Goal: Task Accomplishment & Management: Manage account settings

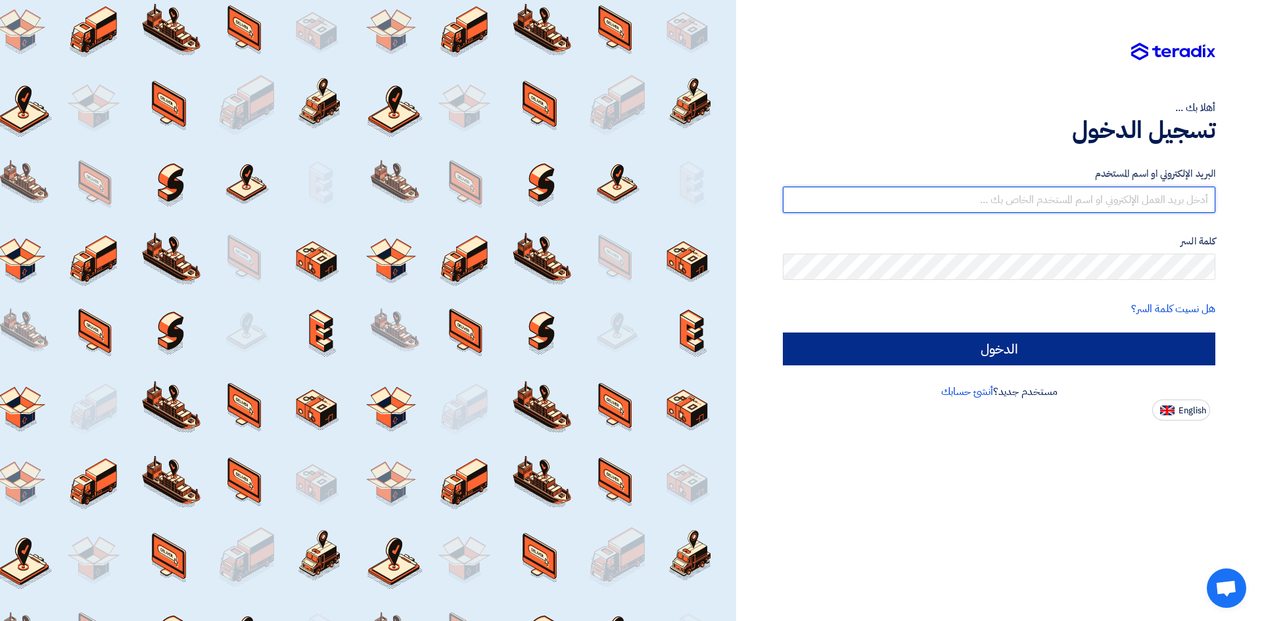
type input "[EMAIL_ADDRESS][DOMAIN_NAME]"
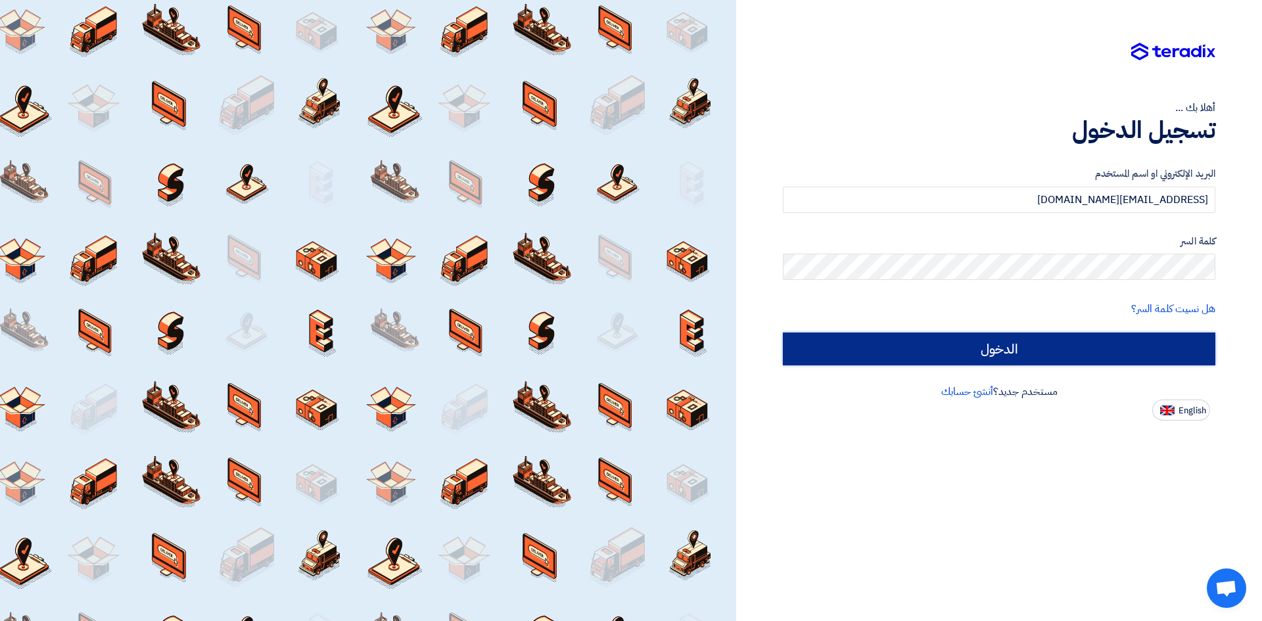
click at [1121, 333] on input "الدخول" at bounding box center [999, 349] width 433 height 33
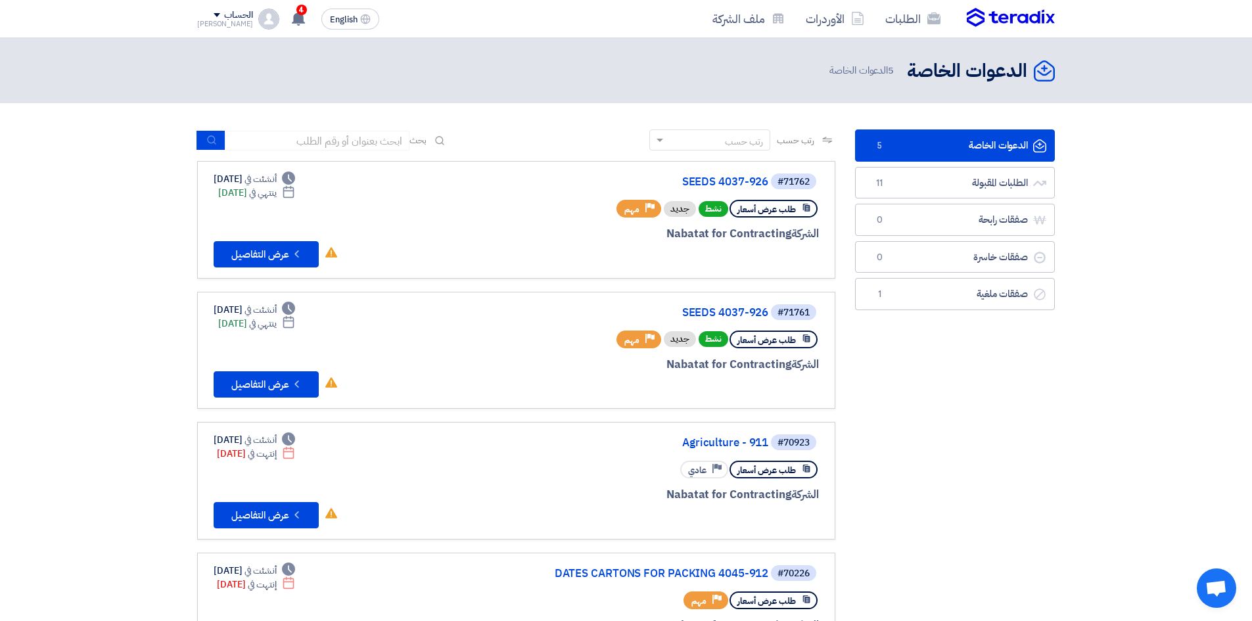
click at [918, 149] on link "الدعوات الخاصة الدعوات الخاصة 5" at bounding box center [955, 146] width 200 height 32
click at [250, 257] on button "Check details عرض التفاصيل" at bounding box center [266, 254] width 105 height 26
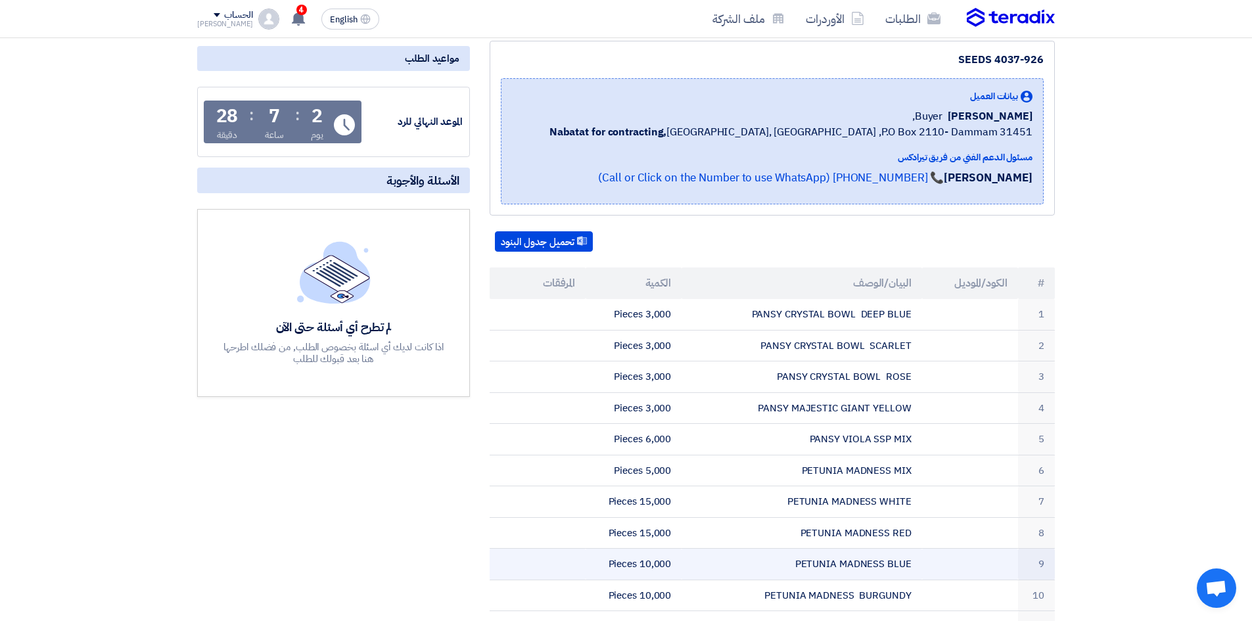
scroll to position [148, 0]
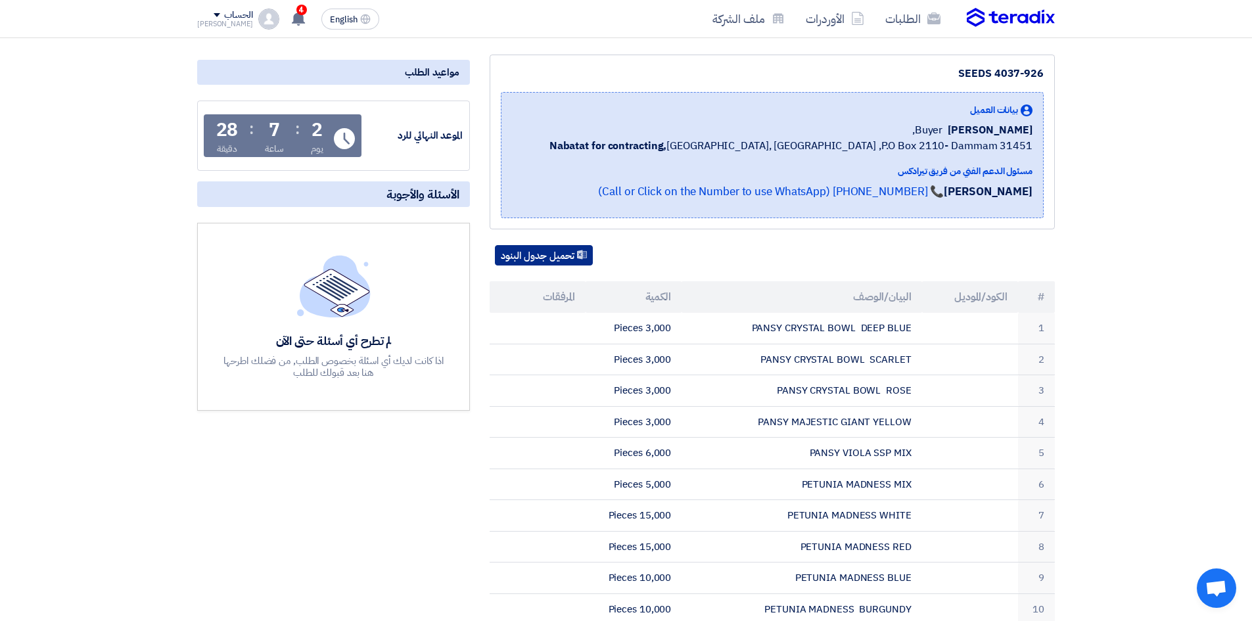
click at [548, 256] on button "تحميل جدول البنود" at bounding box center [544, 255] width 98 height 21
click at [999, 22] on img at bounding box center [1011, 18] width 88 height 20
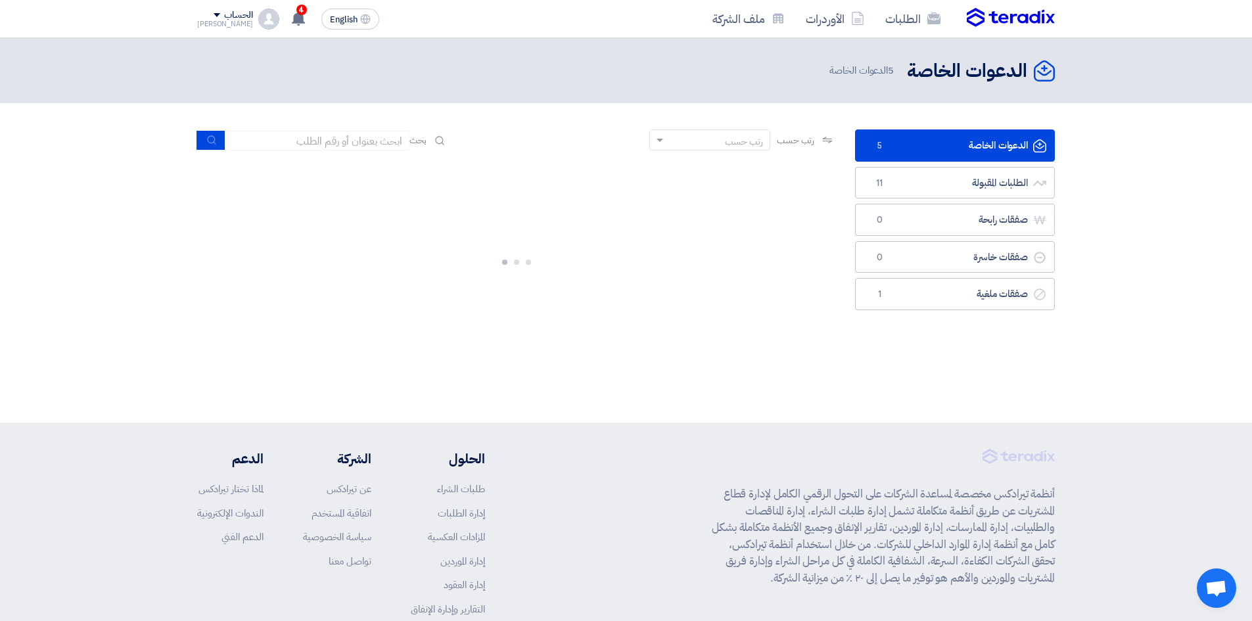
click at [967, 137] on link "الدعوات الخاصة الدعوات الخاصة 5" at bounding box center [955, 146] width 200 height 32
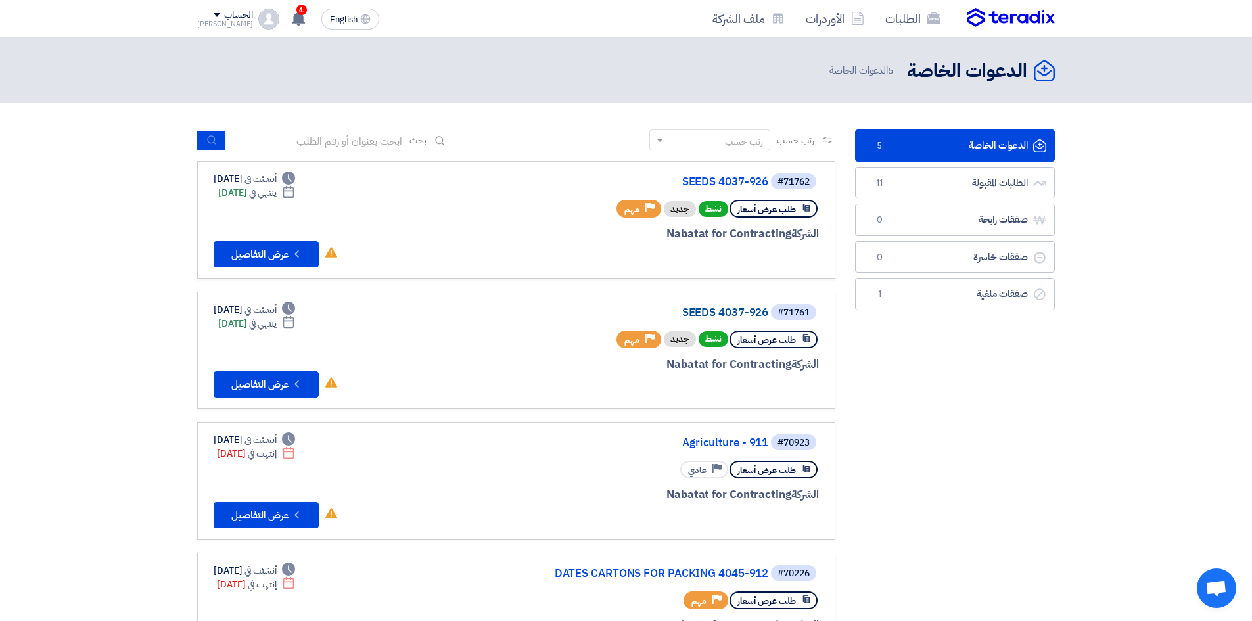
click at [729, 312] on link "SEEDS 4037-926" at bounding box center [637, 313] width 263 height 12
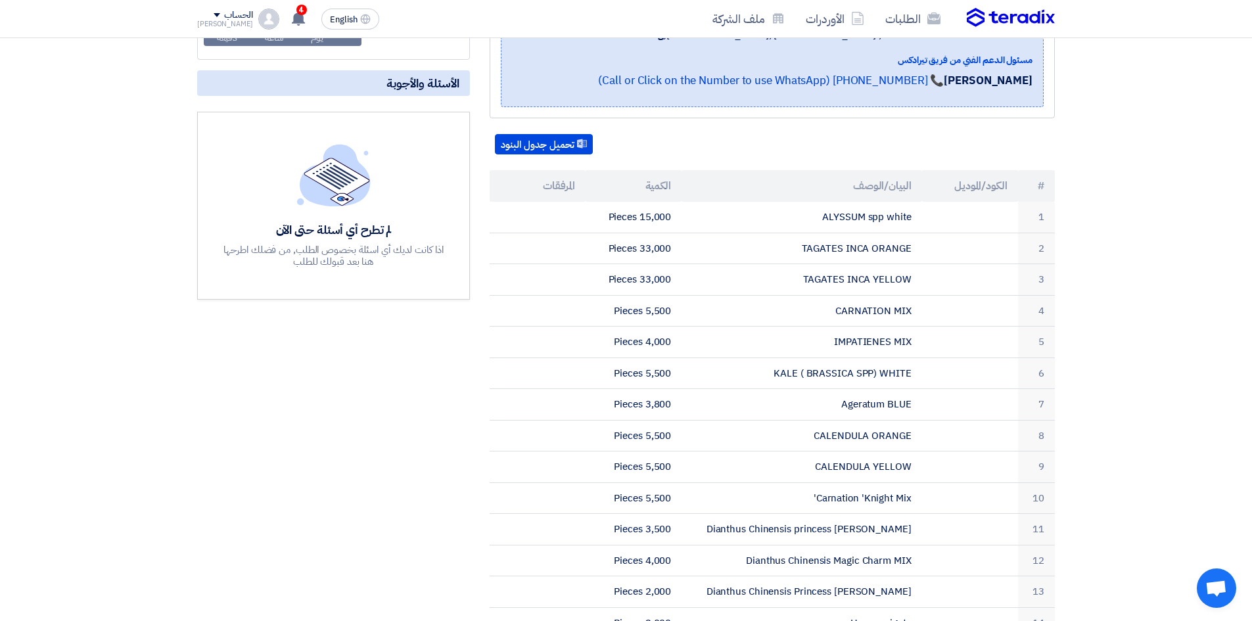
scroll to position [230, 0]
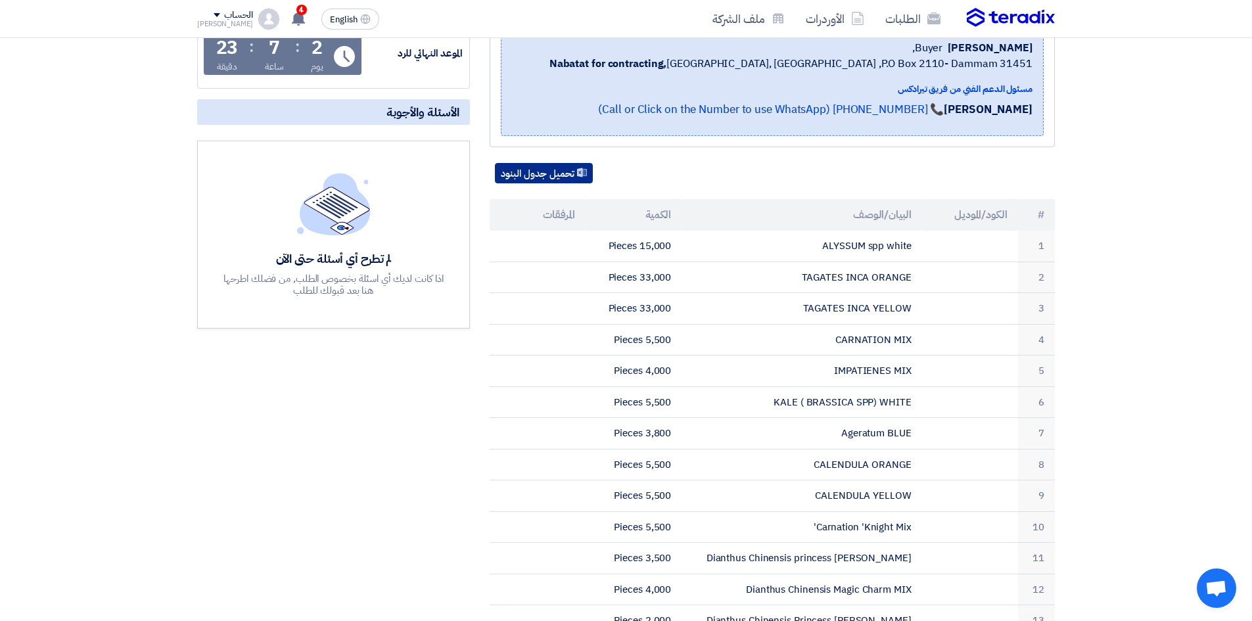
click at [552, 175] on button "تحميل جدول البنود" at bounding box center [544, 173] width 98 height 21
click at [1051, 19] on img at bounding box center [1011, 18] width 88 height 20
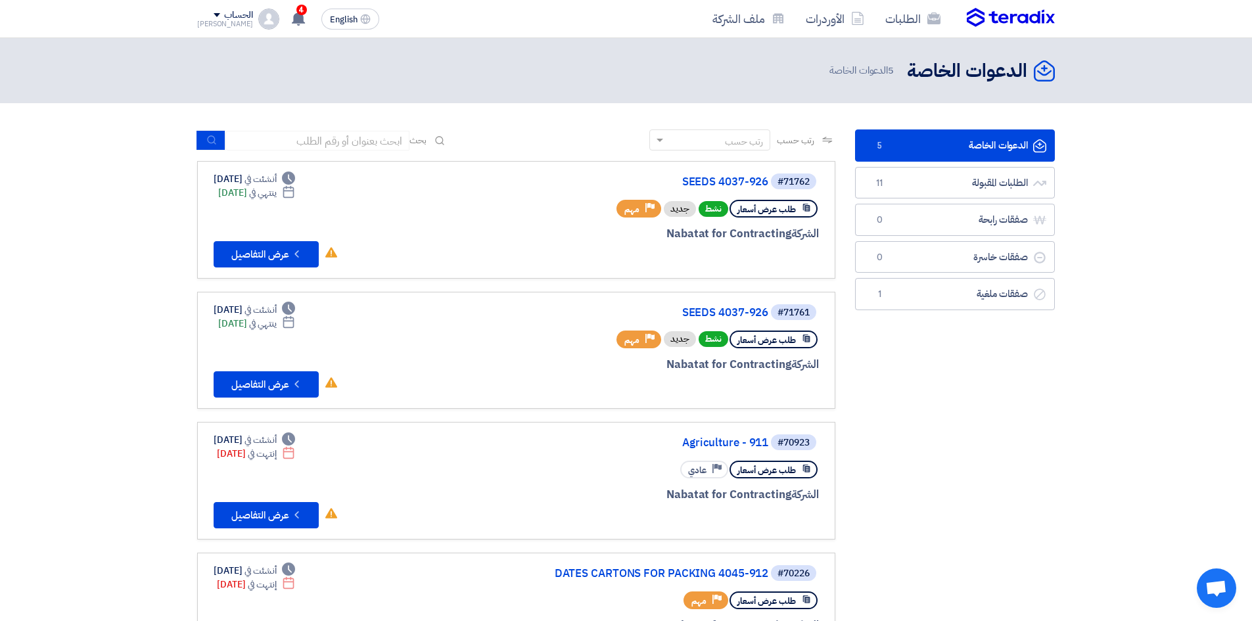
click at [941, 148] on link "الدعوات الخاصة الدعوات الخاصة 5" at bounding box center [955, 146] width 200 height 32
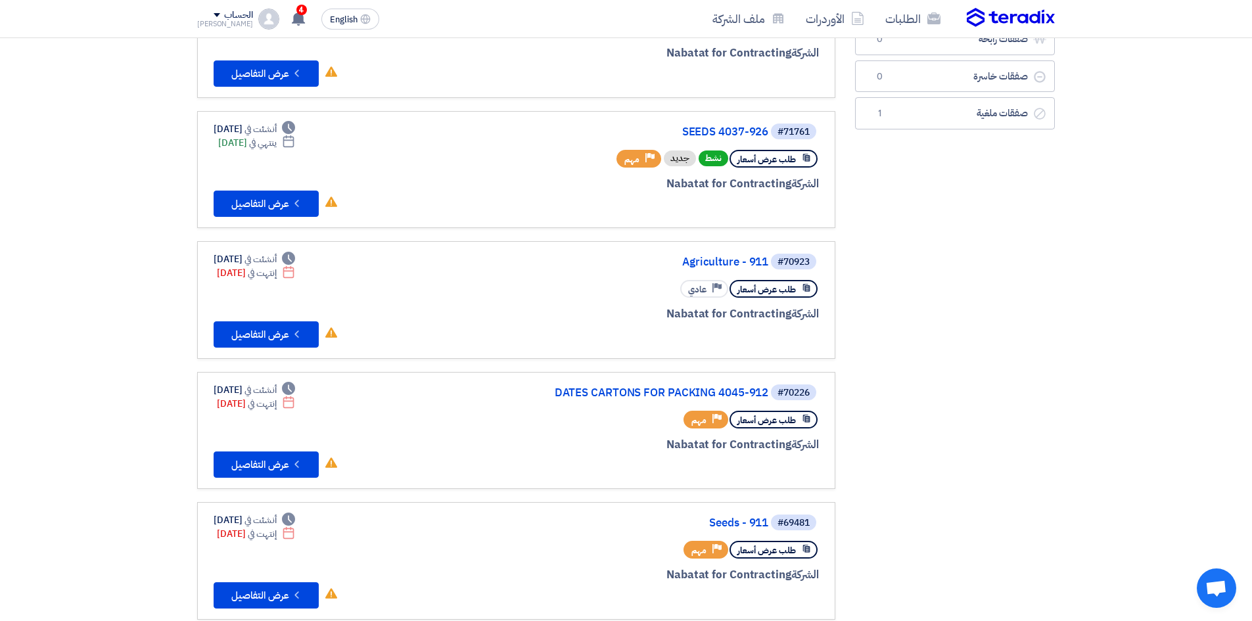
scroll to position [247, 0]
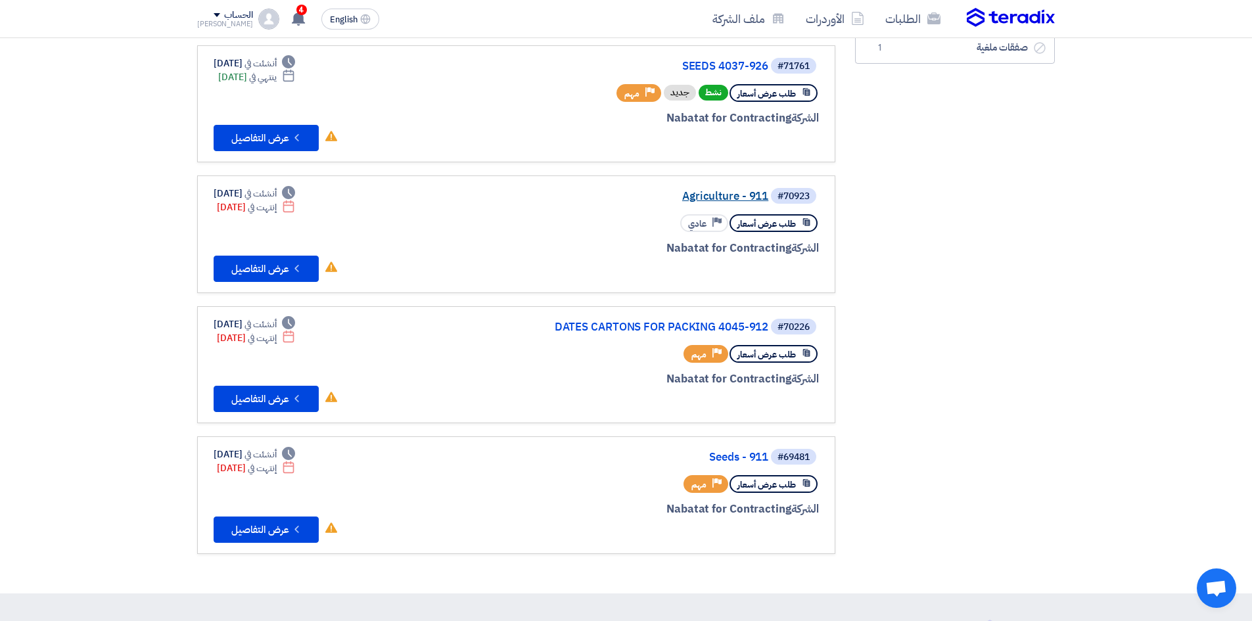
click at [721, 201] on link "Agriculture - 911" at bounding box center [637, 197] width 263 height 12
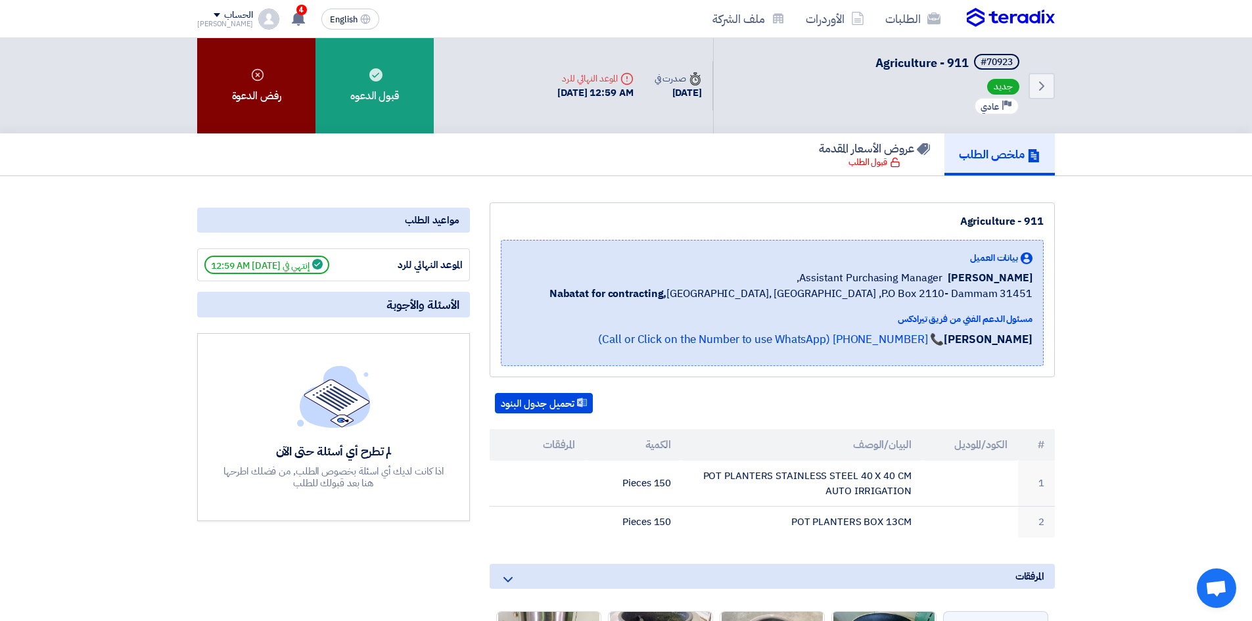
click at [268, 94] on div "رفض الدعوة" at bounding box center [256, 85] width 118 height 95
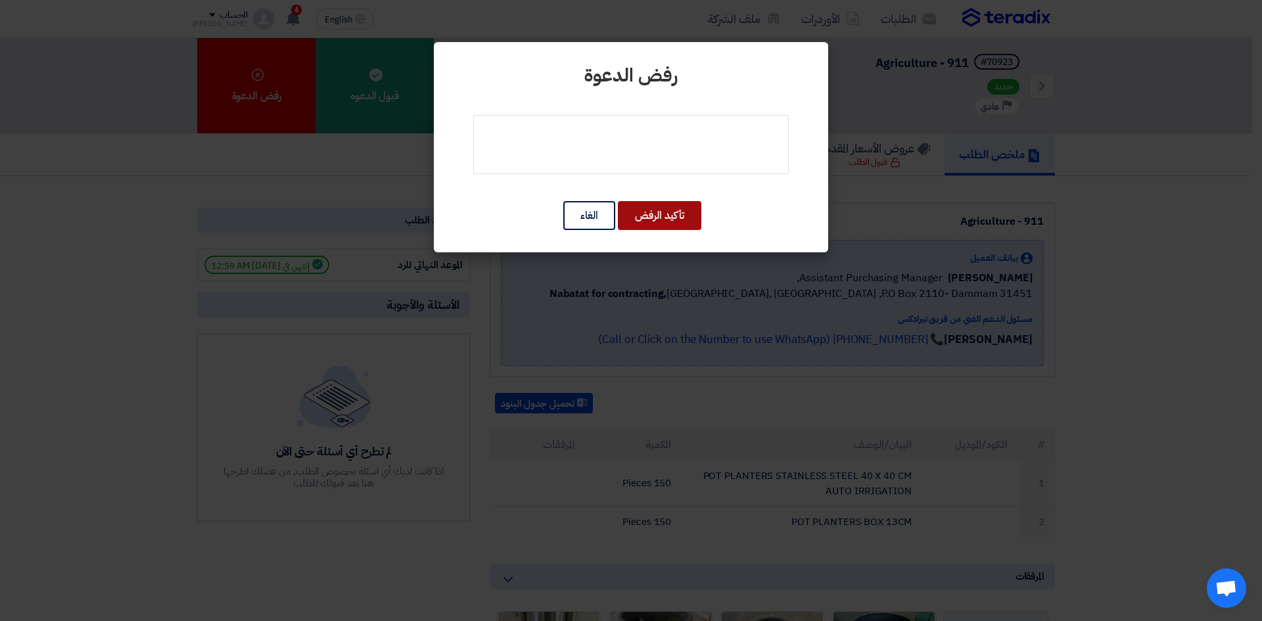
click at [663, 223] on button "تأكيد الرفض" at bounding box center [659, 215] width 83 height 29
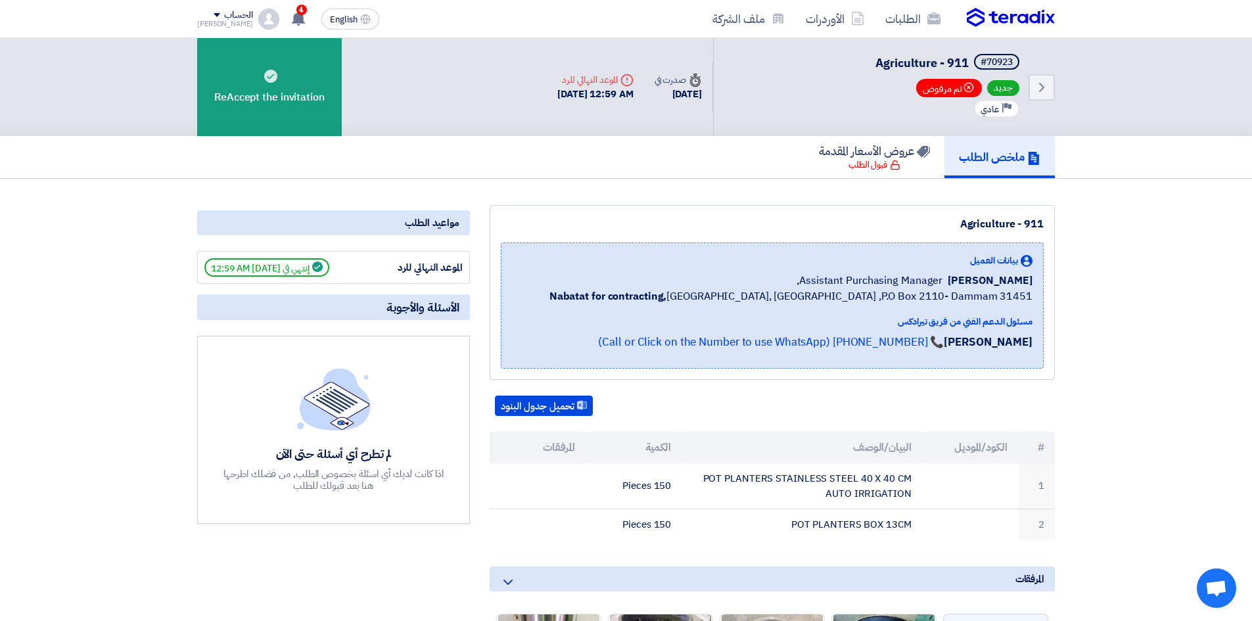
click at [995, 16] on img at bounding box center [1011, 18] width 88 height 20
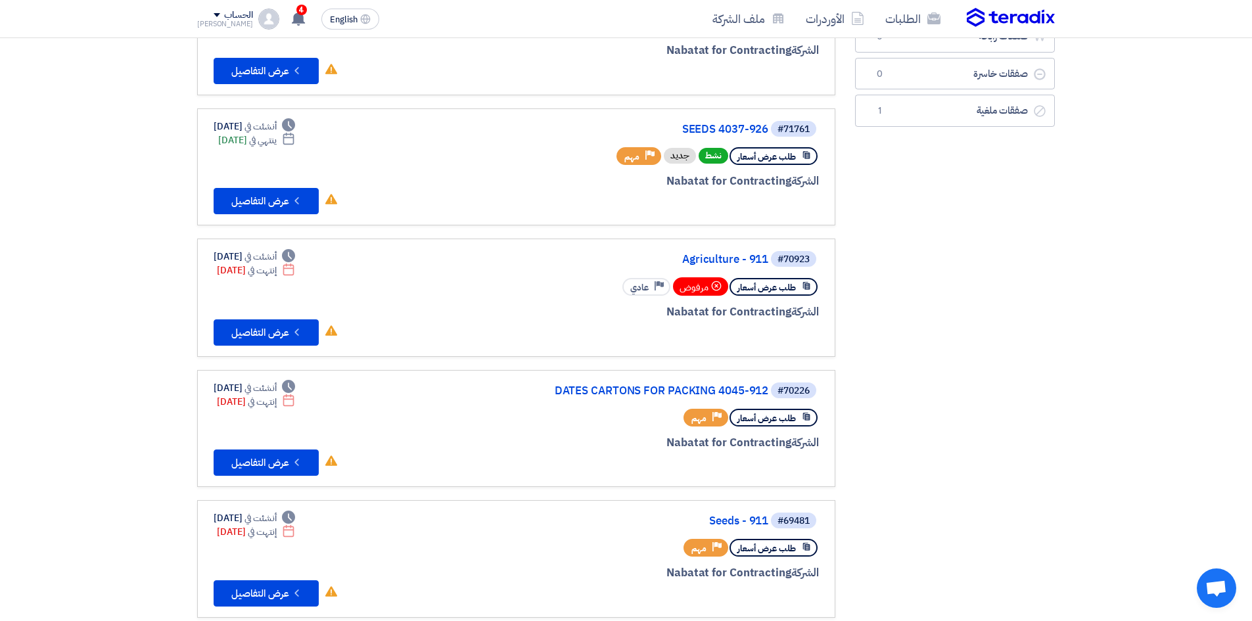
scroll to position [148, 0]
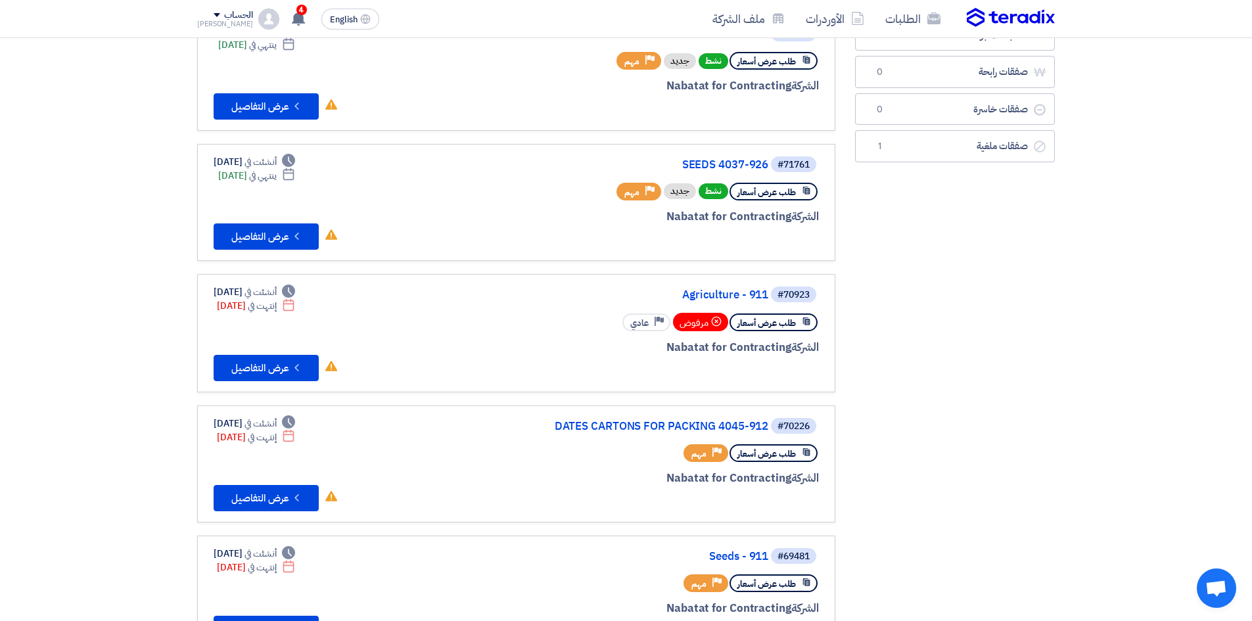
click at [719, 321] on icon at bounding box center [716, 321] width 11 height 11
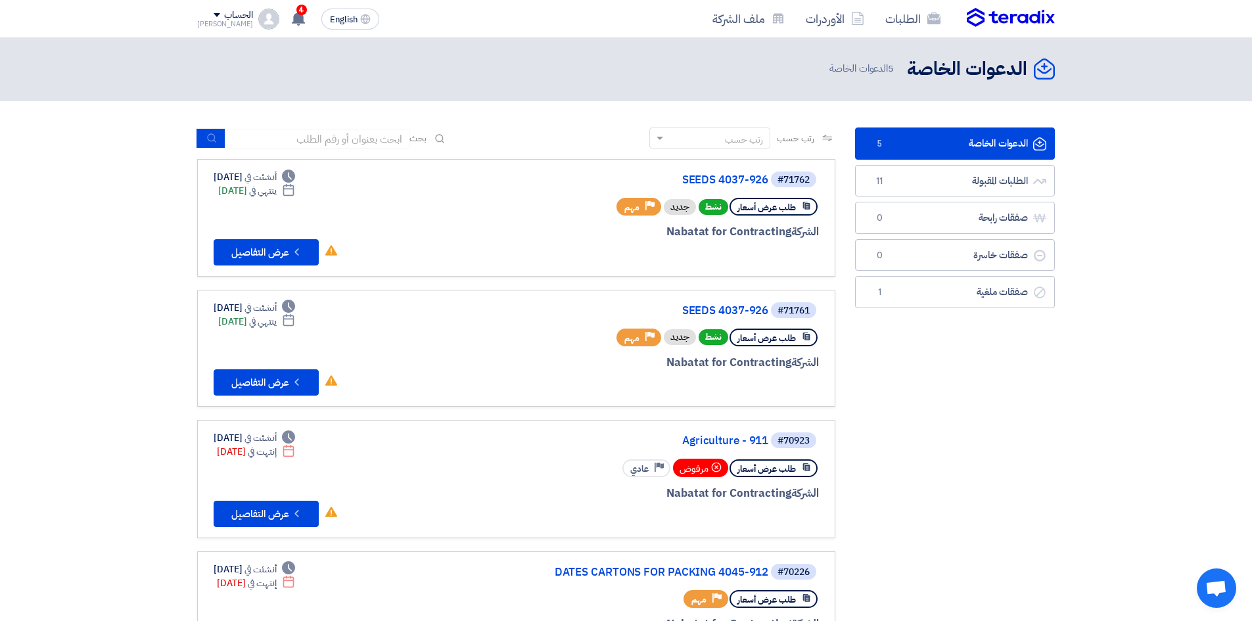
scroll to position [0, 0]
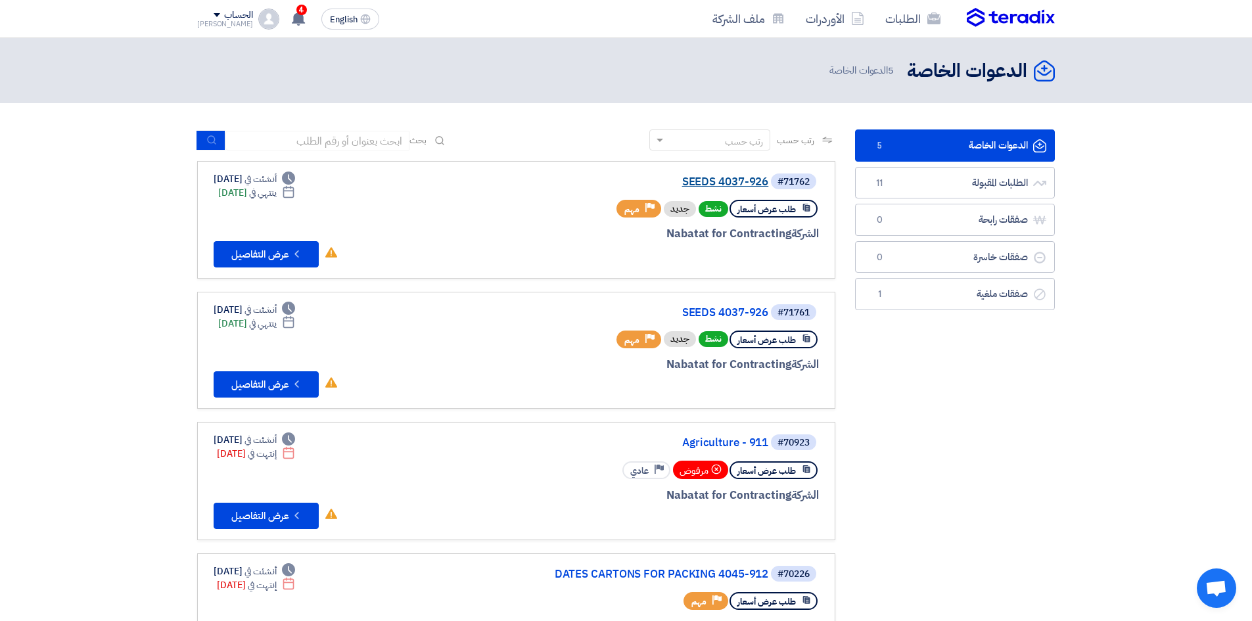
click at [698, 184] on link "SEEDS 4037-926" at bounding box center [637, 182] width 263 height 12
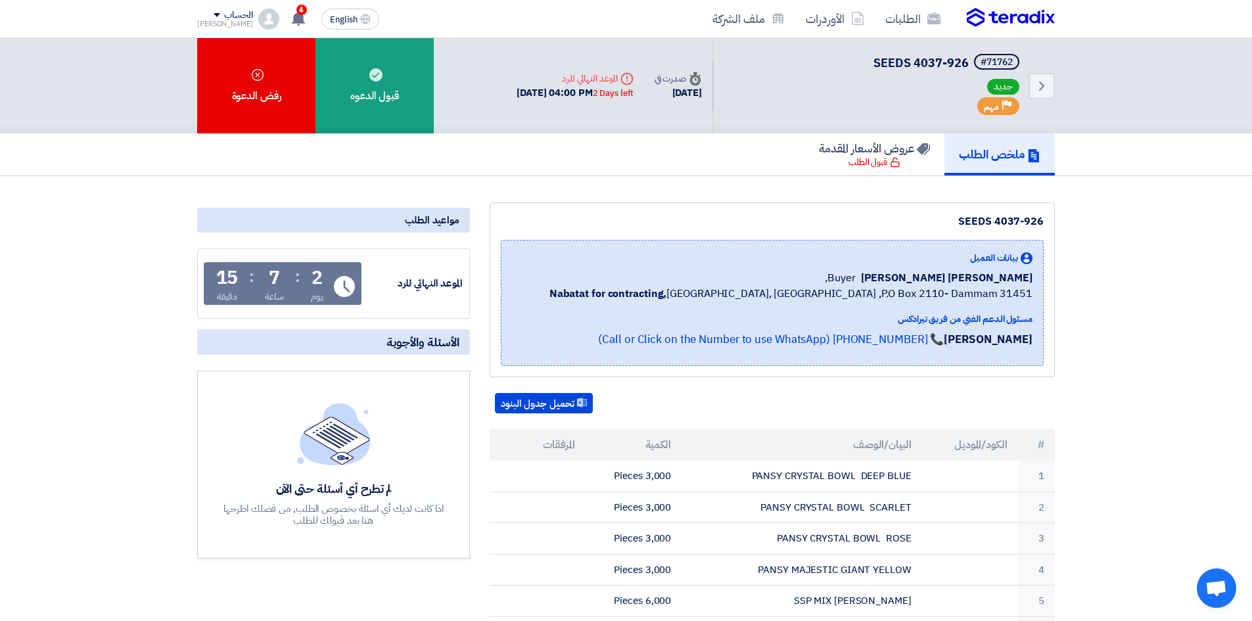
click at [978, 156] on h5 "ملخص الطلب" at bounding box center [1000, 154] width 82 height 15
click at [1008, 149] on h5 "ملخص الطلب" at bounding box center [1000, 154] width 82 height 15
click at [1016, 22] on img at bounding box center [1011, 18] width 88 height 20
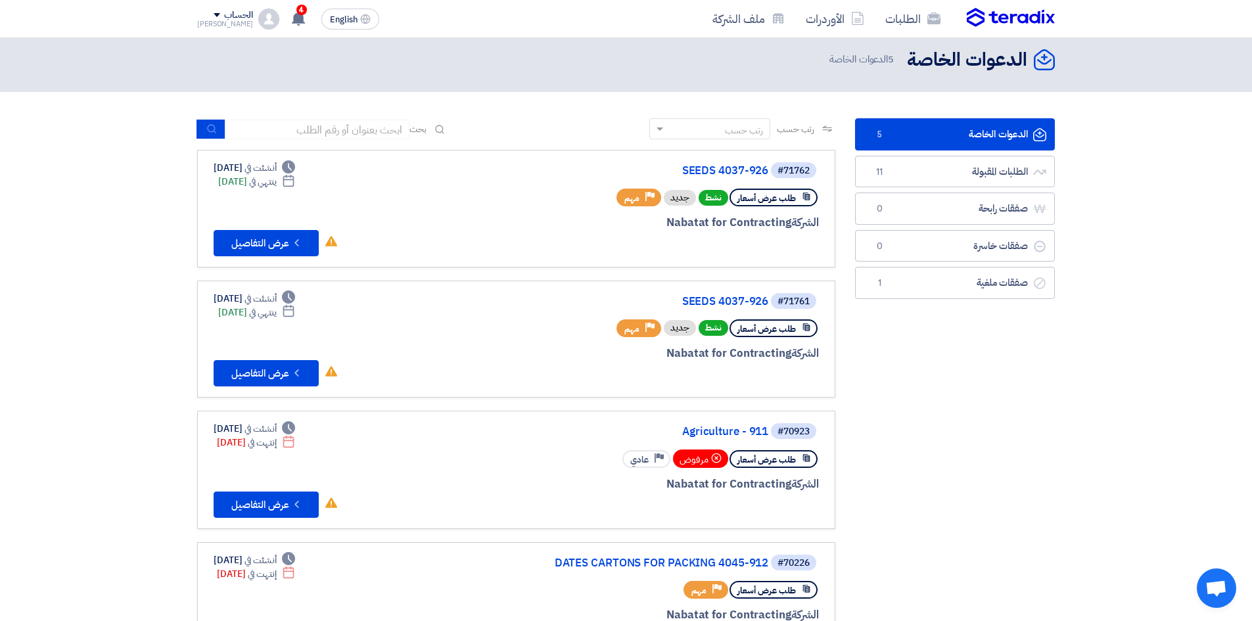
scroll to position [16, 0]
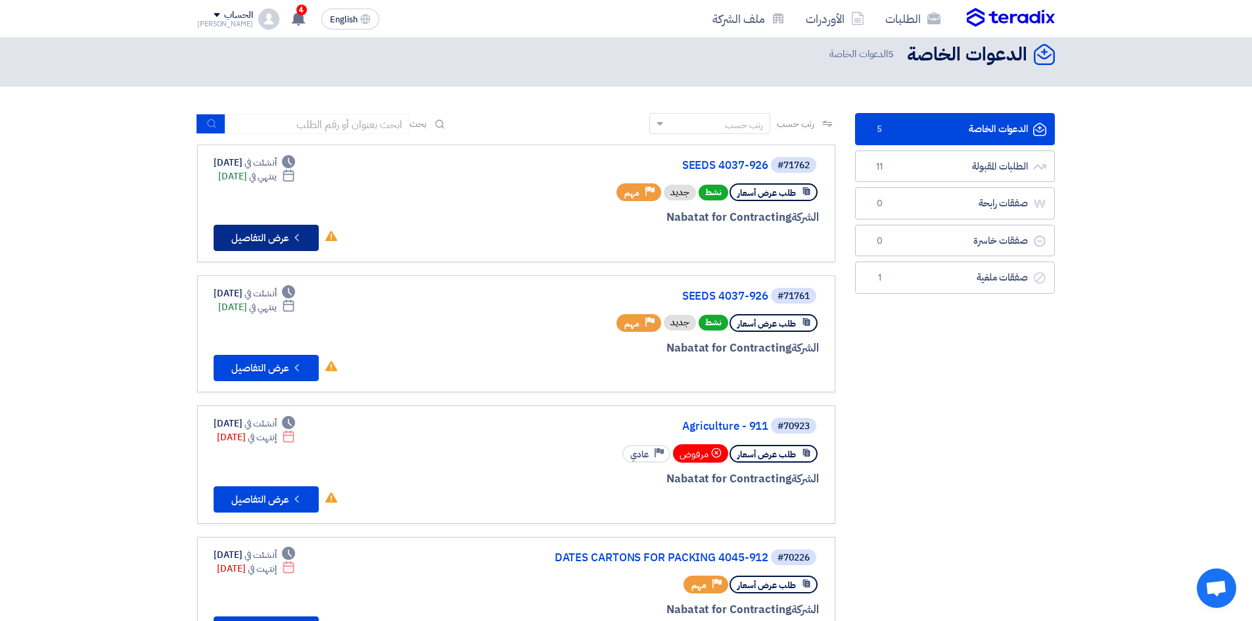
click at [249, 239] on button "Check details عرض التفاصيل" at bounding box center [266, 238] width 105 height 26
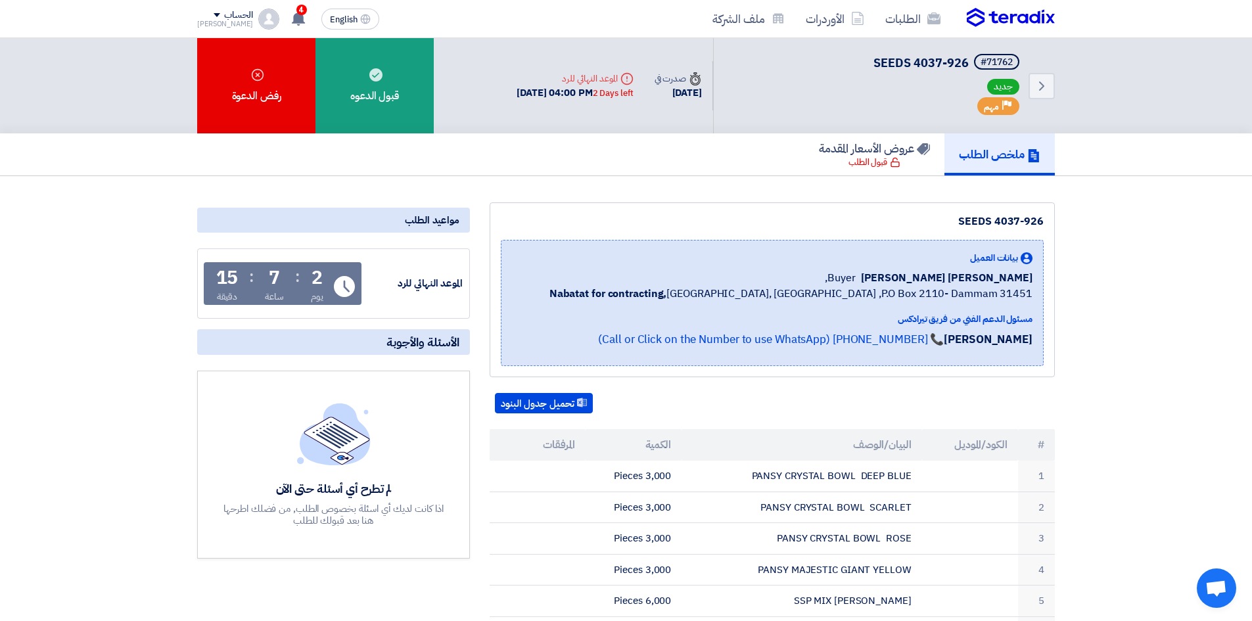
click at [968, 157] on h5 "ملخص الطلب" at bounding box center [1000, 154] width 82 height 15
click at [1010, 153] on h5 "ملخص الطلب" at bounding box center [1000, 154] width 82 height 15
click at [1033, 103] on div "Back #71762 SEEDS 4037-926 جديد Priority مهم" at bounding box center [884, 85] width 342 height 95
click at [1033, 97] on link "Back" at bounding box center [1042, 86] width 26 height 26
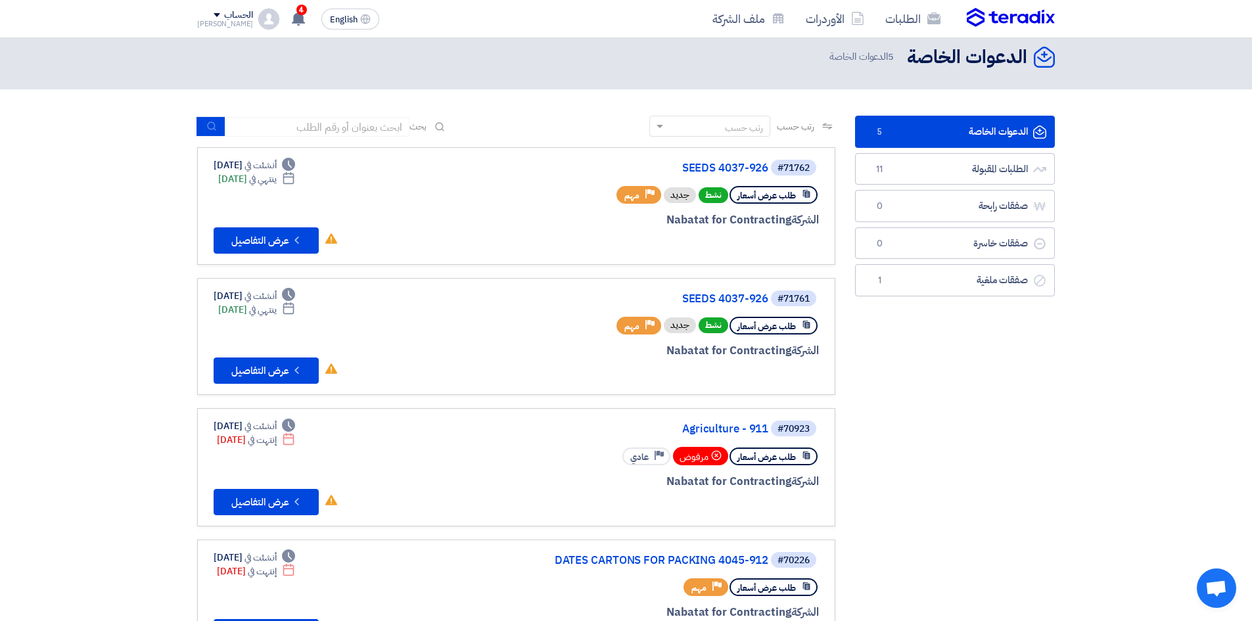
scroll to position [16, 0]
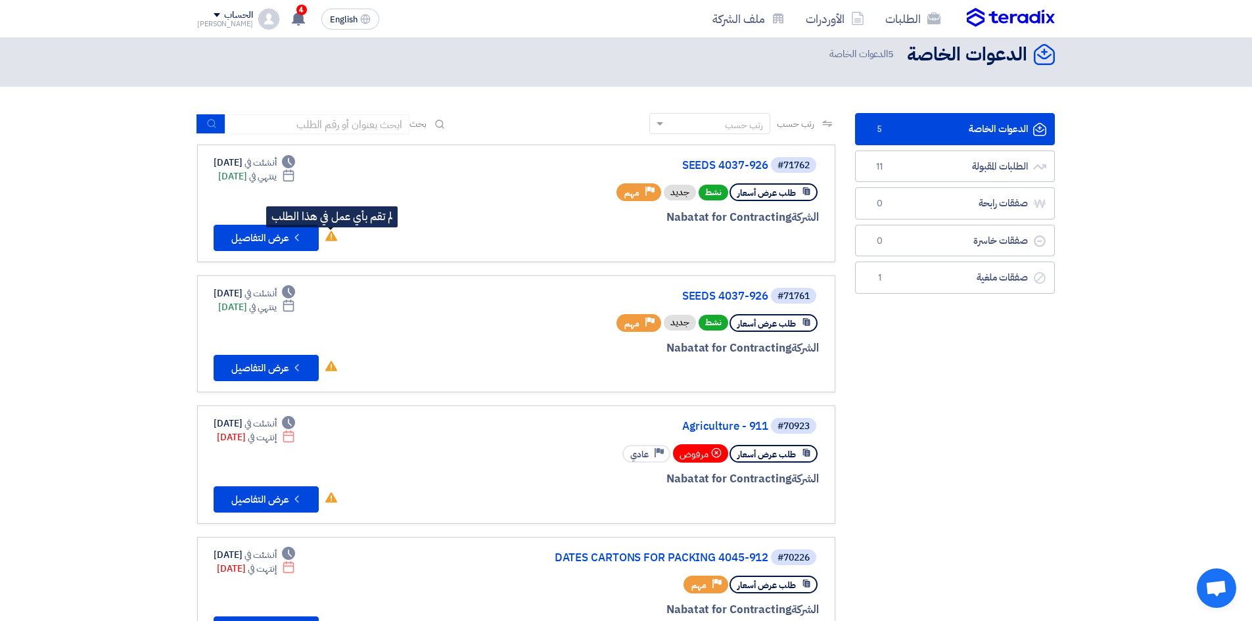
click at [333, 241] on use at bounding box center [331, 236] width 12 height 11
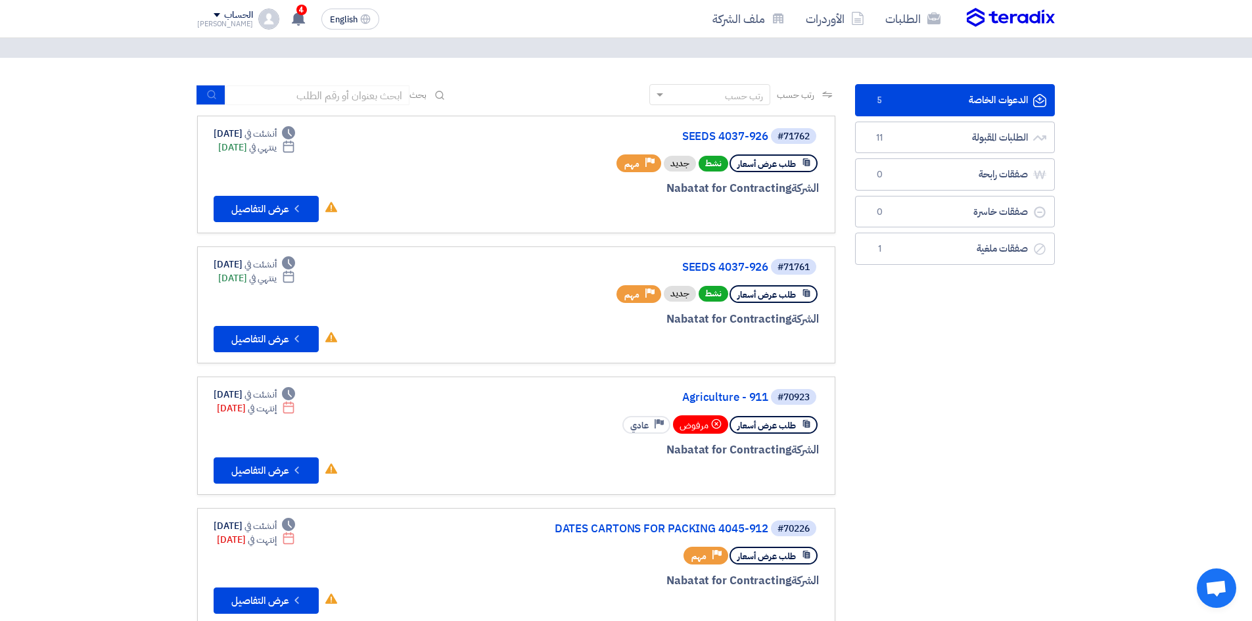
scroll to position [49, 0]
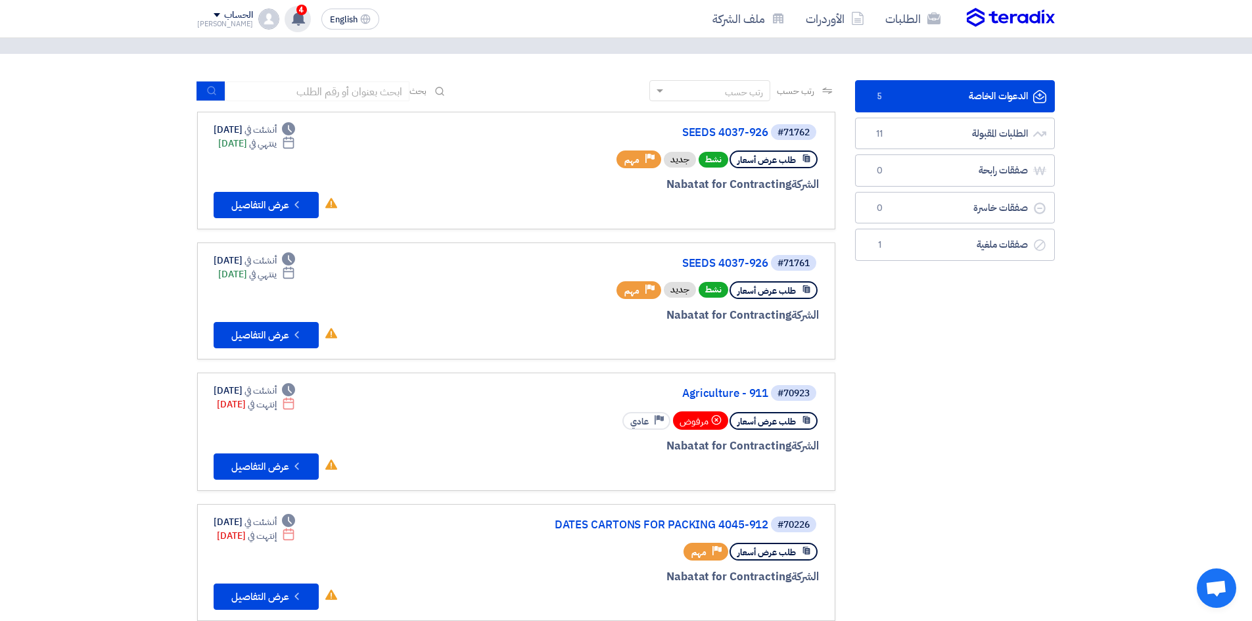
click at [292, 22] on use at bounding box center [298, 18] width 13 height 14
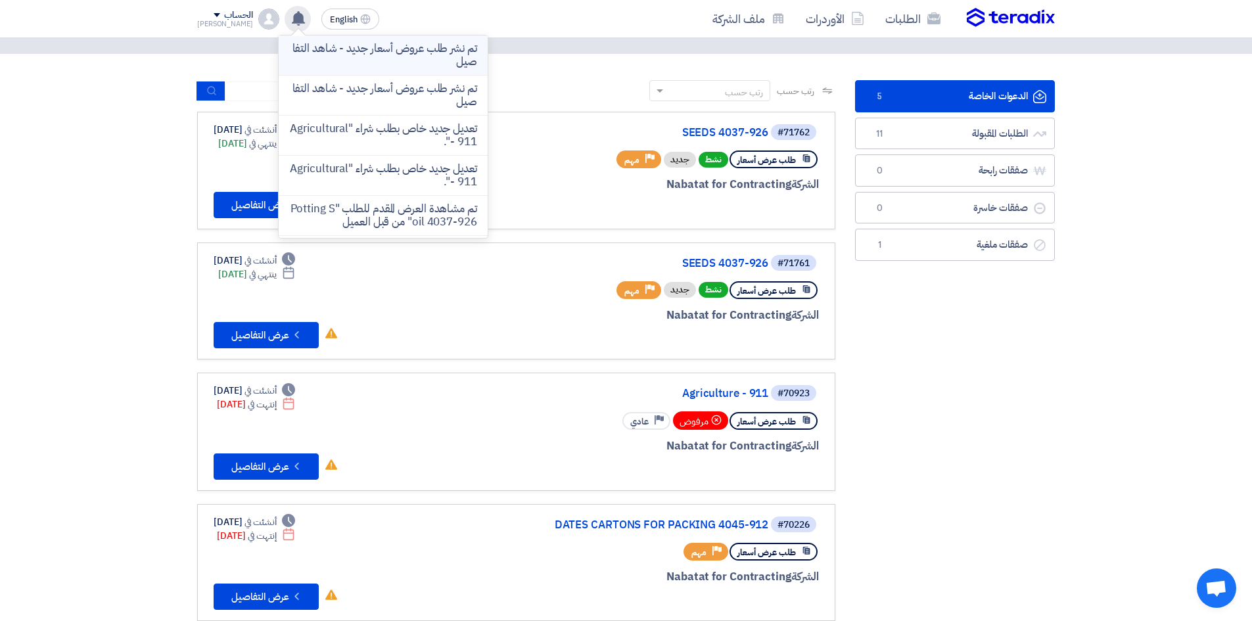
click at [360, 58] on p "تم نشر طلب عروض أسعار جديد - شاهد التفاصيل" at bounding box center [383, 55] width 188 height 26
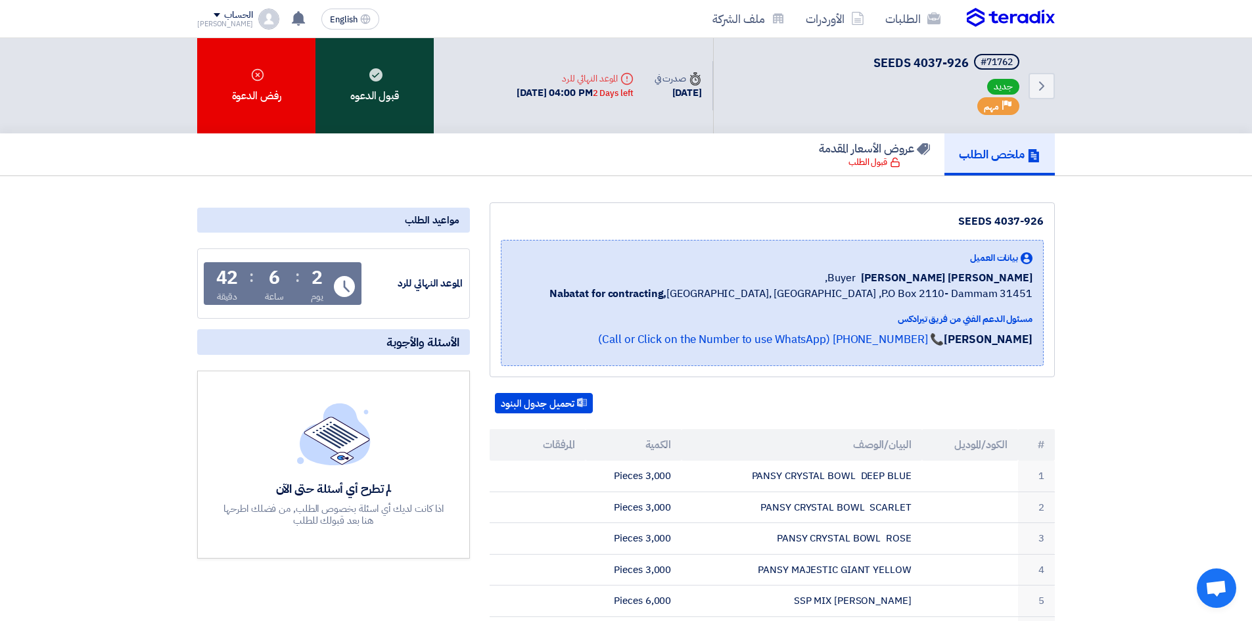
click at [382, 90] on div "قبول الدعوه" at bounding box center [375, 85] width 118 height 95
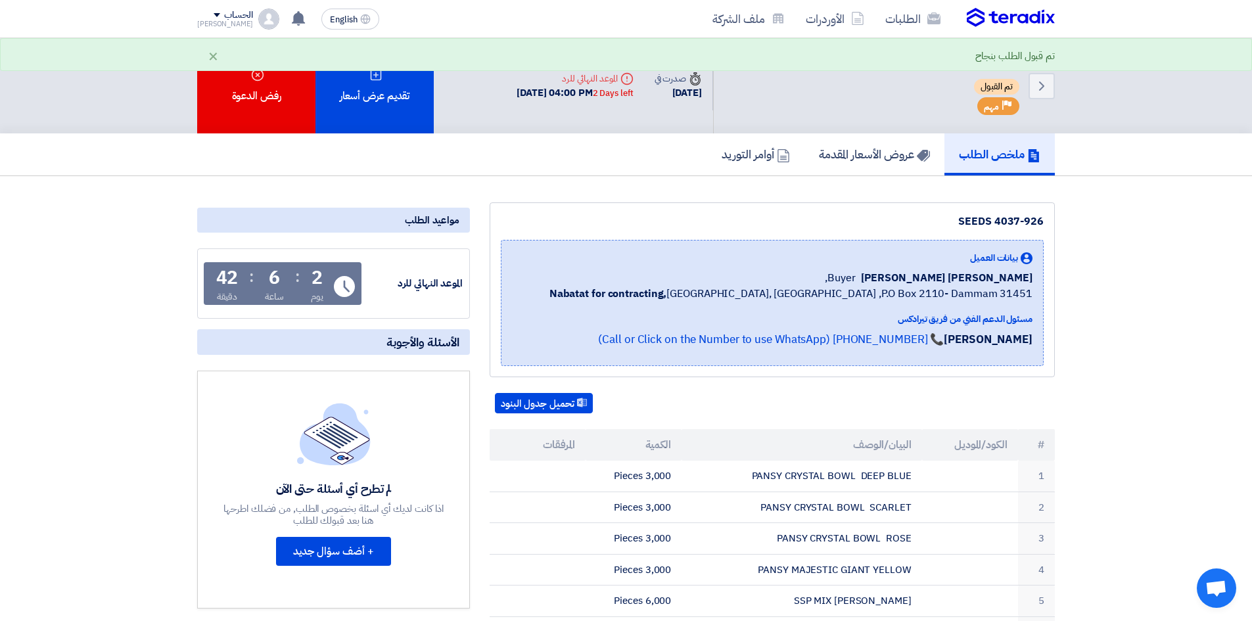
click at [1010, 165] on link "ملخص الطلب" at bounding box center [1000, 154] width 110 height 42
click at [1033, 31] on div "الطلبات الأوردرات ملف الشركة" at bounding box center [797, 18] width 515 height 31
click at [1033, 23] on img at bounding box center [1011, 18] width 88 height 20
